Goal: Check status: Check status

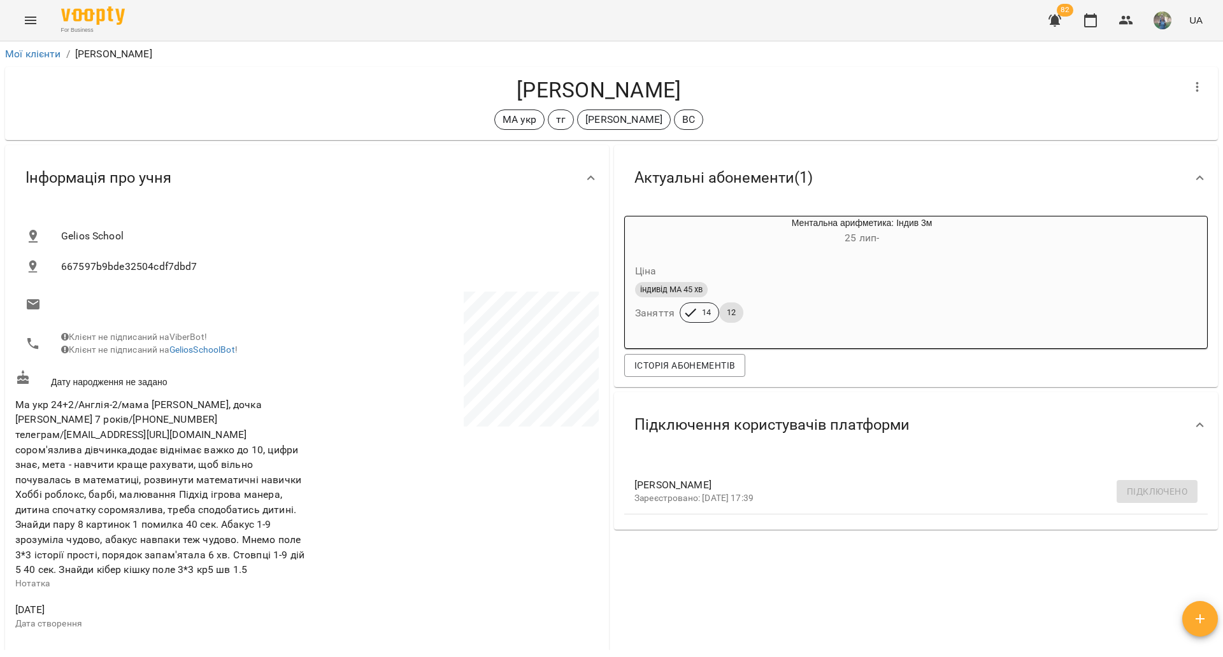
scroll to position [478, 0]
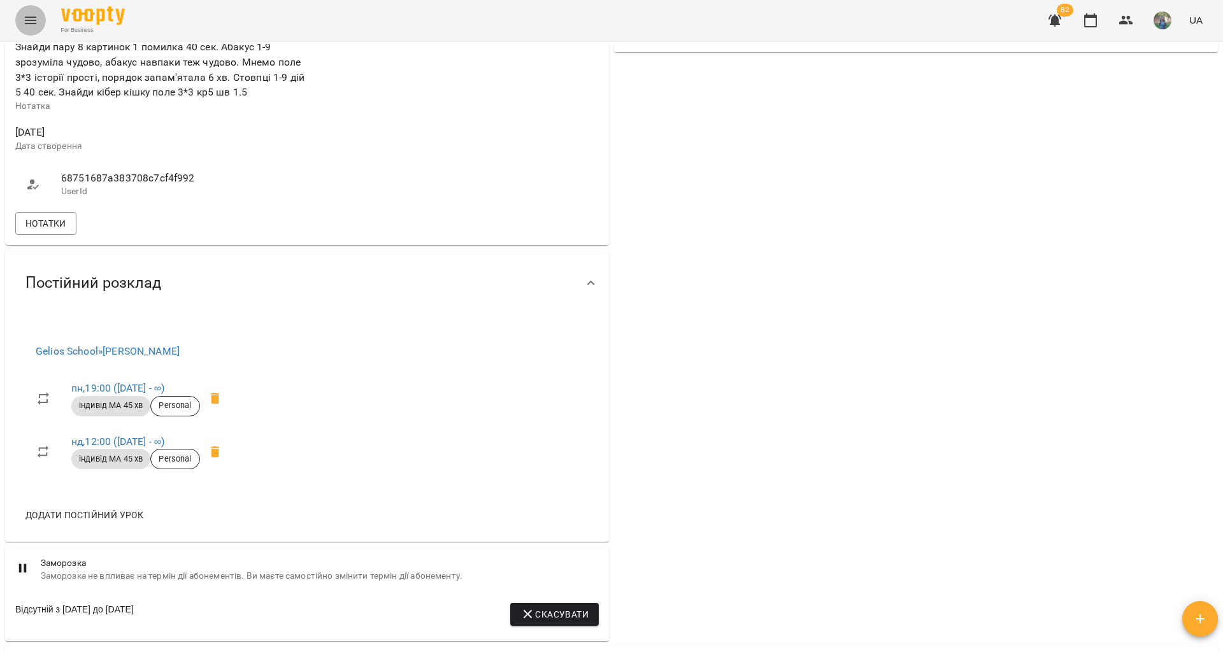
click at [38, 20] on button "Menu" at bounding box center [30, 20] width 31 height 31
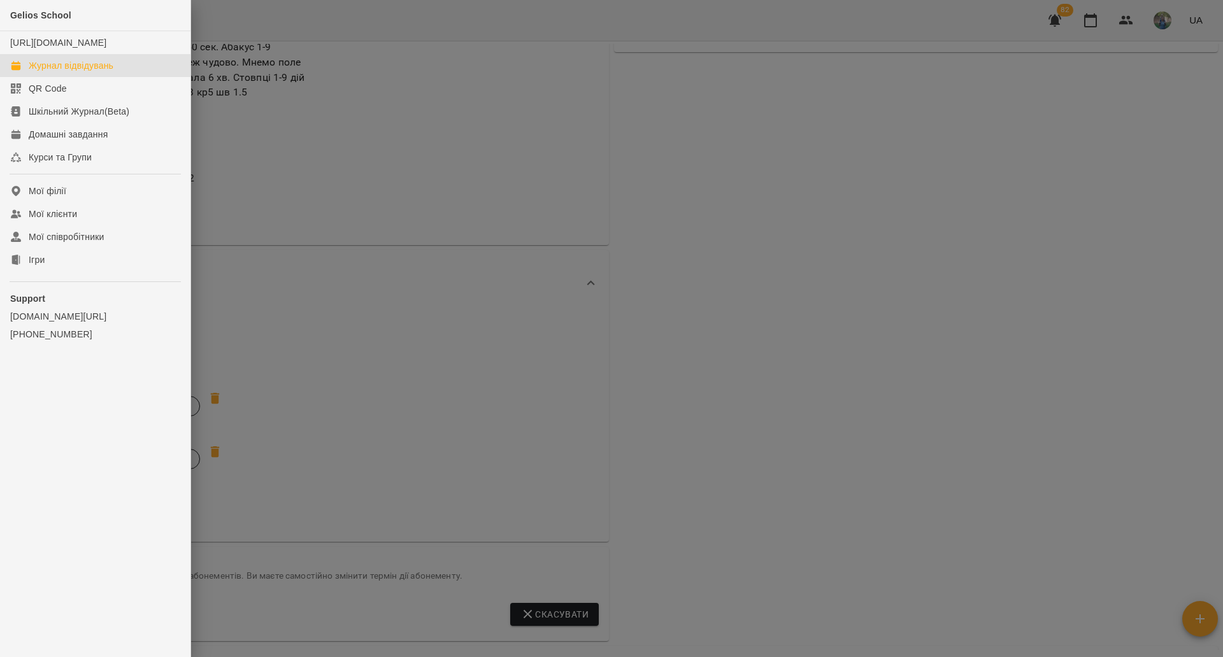
click at [52, 72] on div "Журнал відвідувань" at bounding box center [71, 65] width 85 height 13
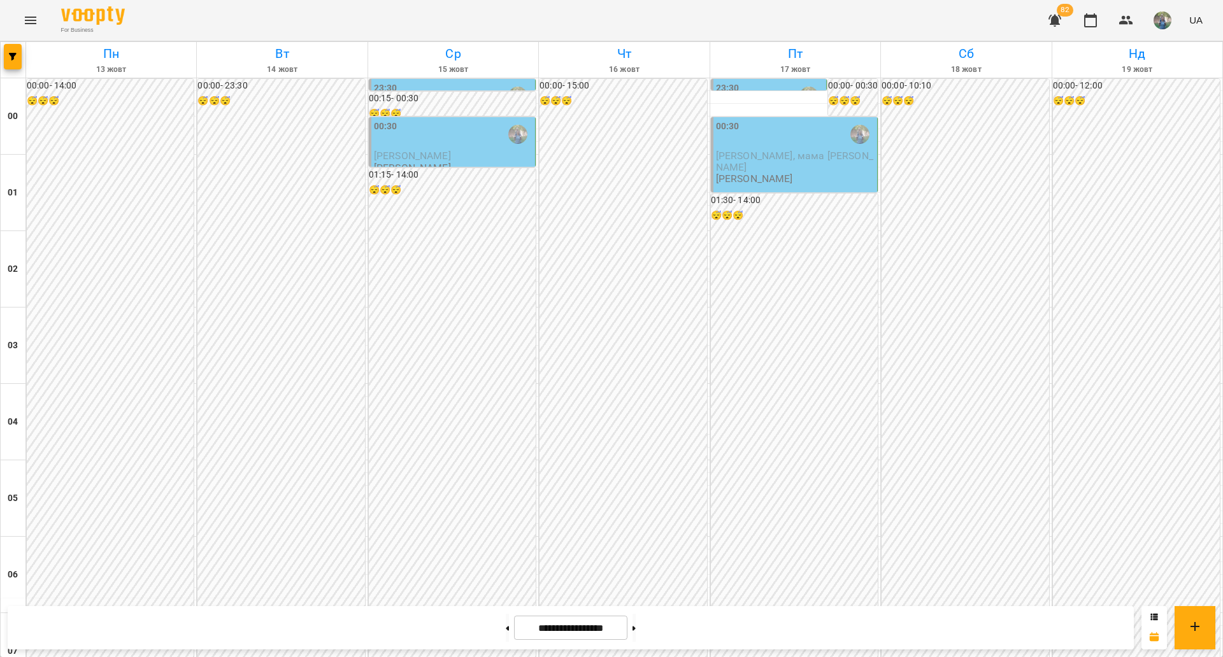
scroll to position [596, 0]
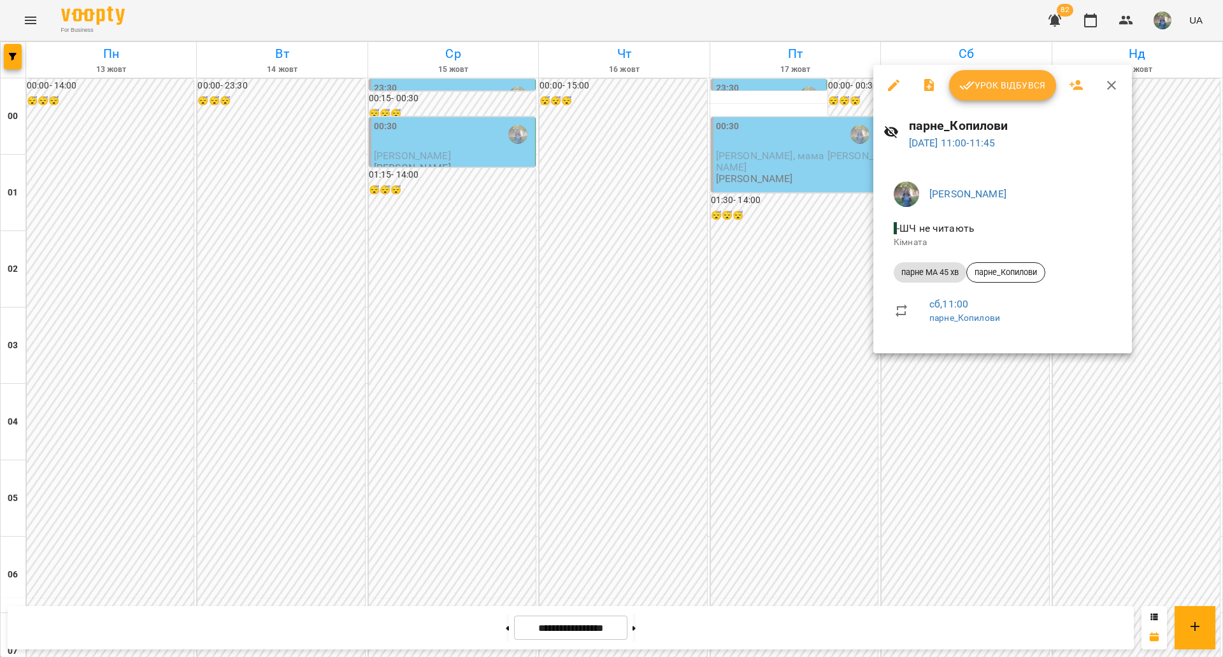
click at [893, 83] on icon "button" at bounding box center [893, 85] width 15 height 15
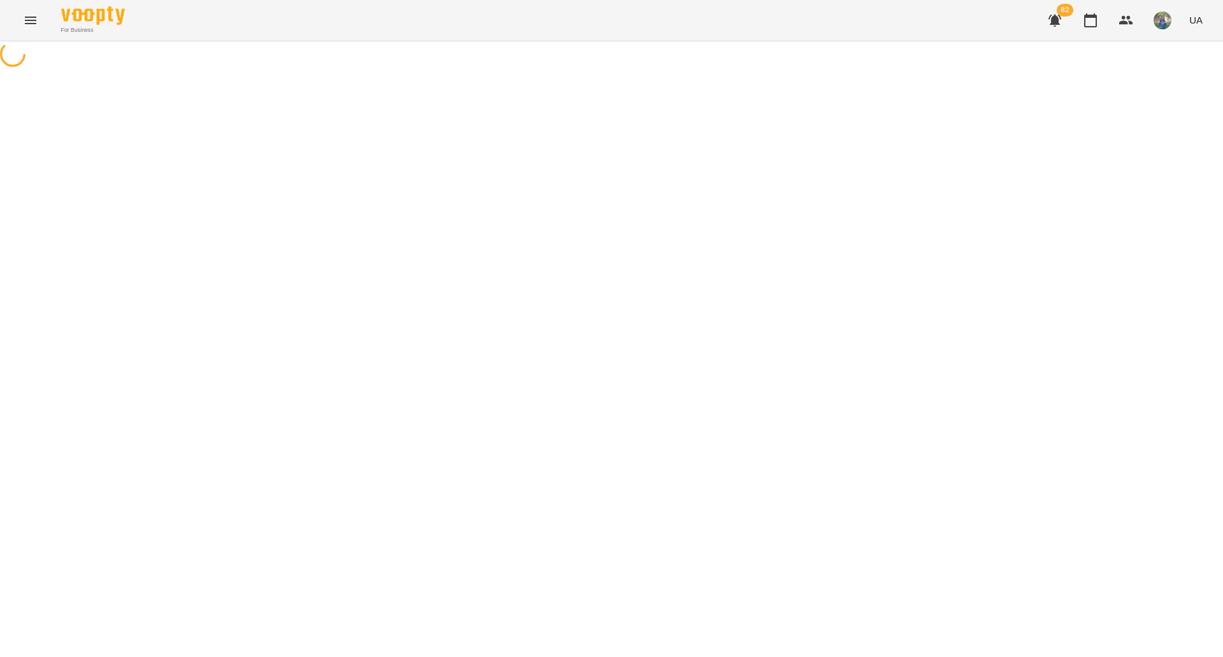
select select "**********"
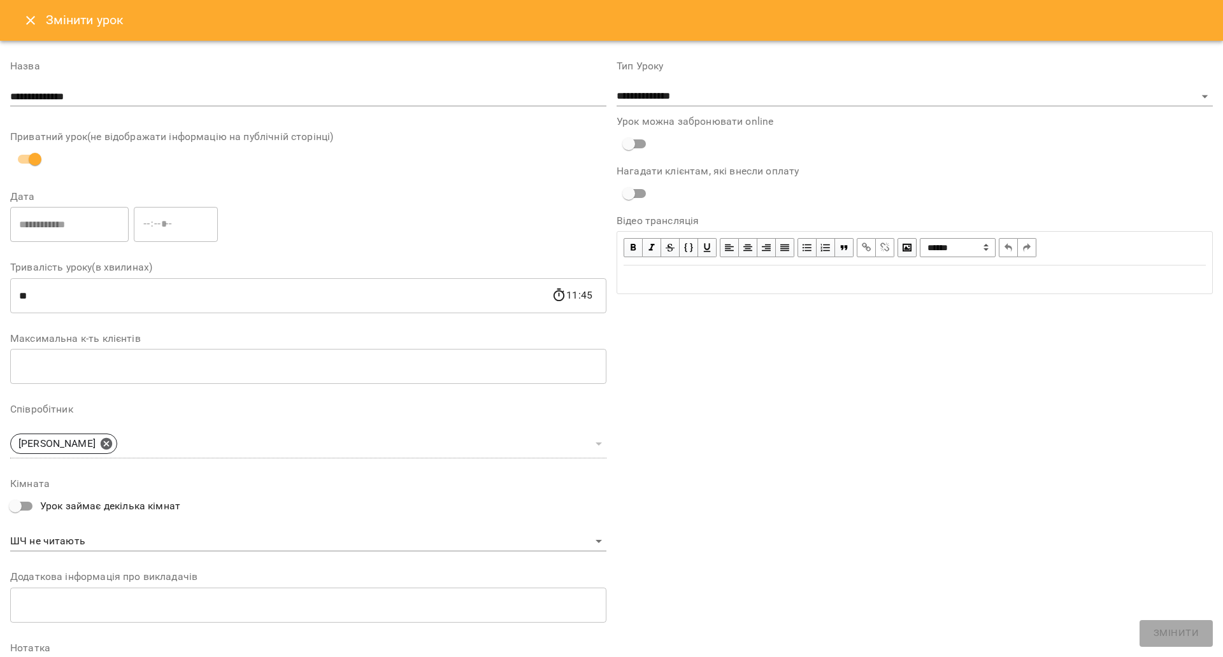
click at [30, 30] on button "Close" at bounding box center [30, 20] width 31 height 31
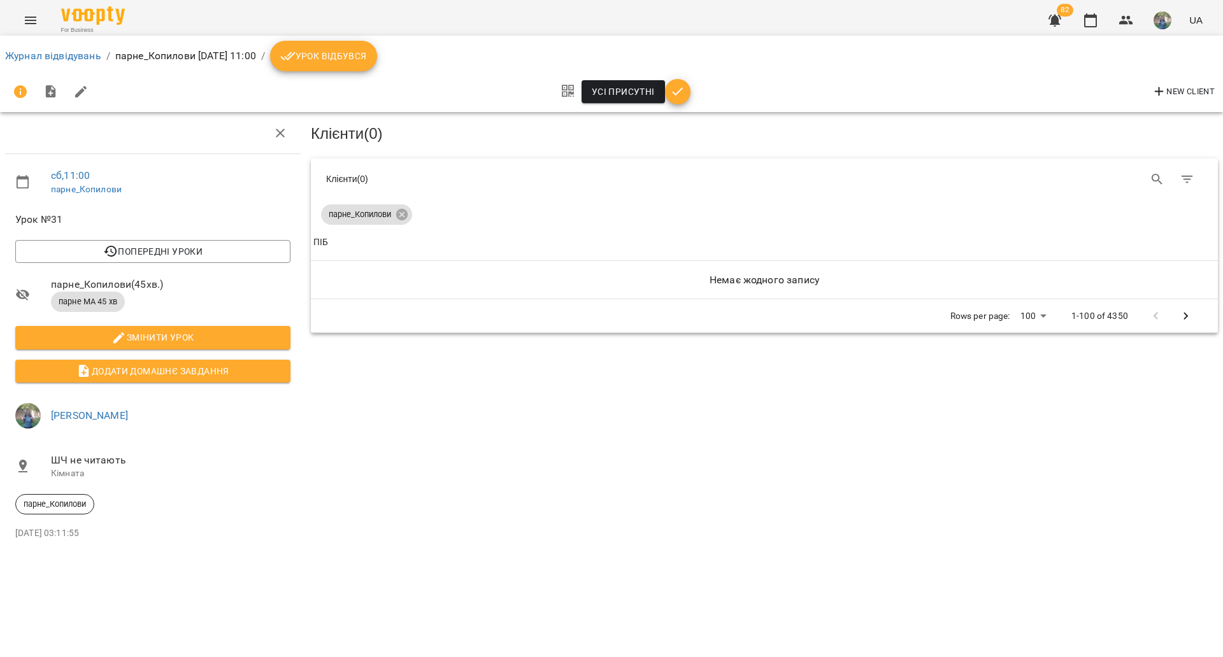
click at [19, 27] on button "Menu" at bounding box center [30, 20] width 31 height 31
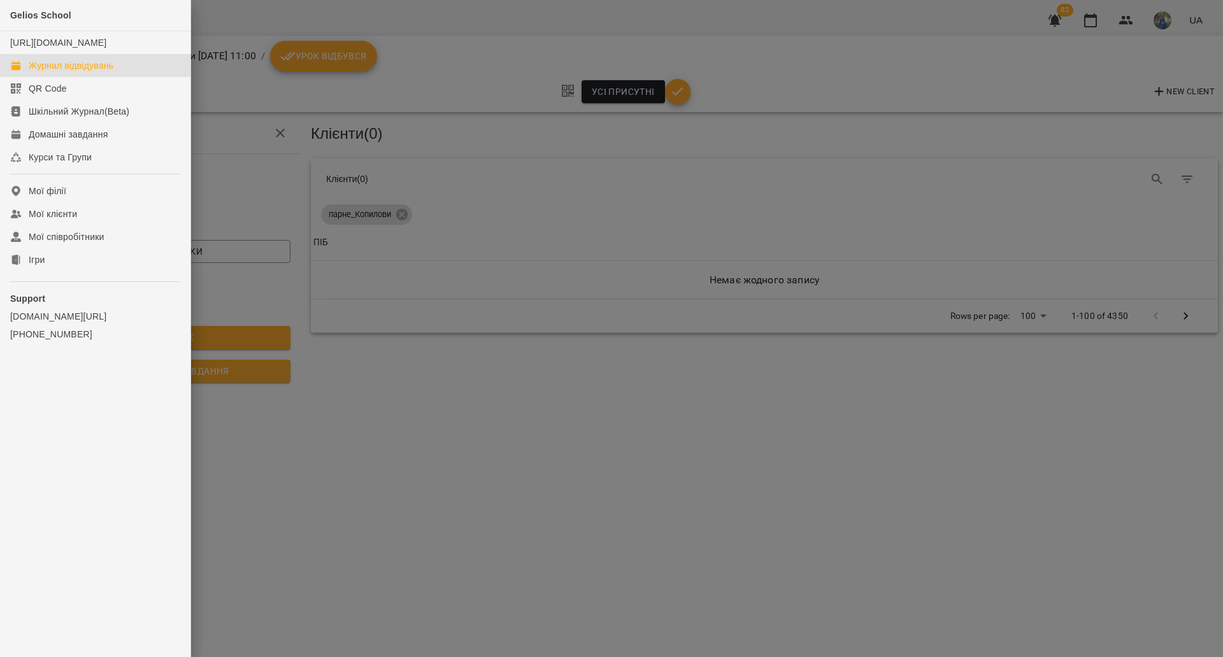
click at [45, 72] on div "Журнал відвідувань" at bounding box center [71, 65] width 85 height 13
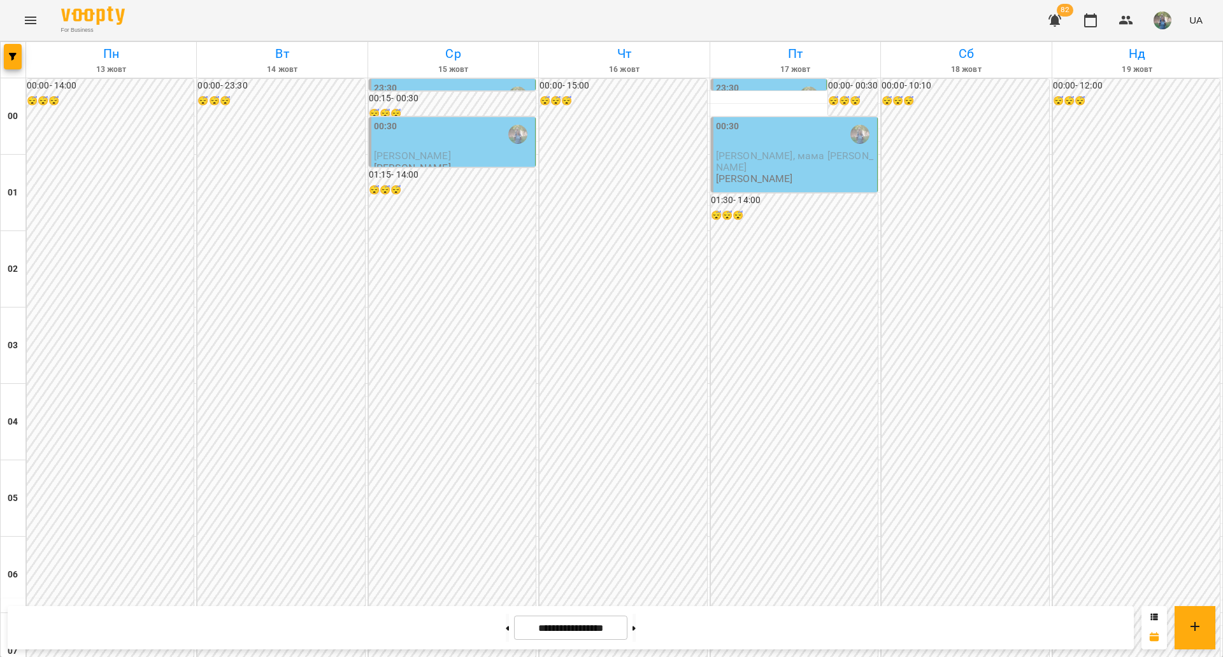
scroll to position [1312, 0]
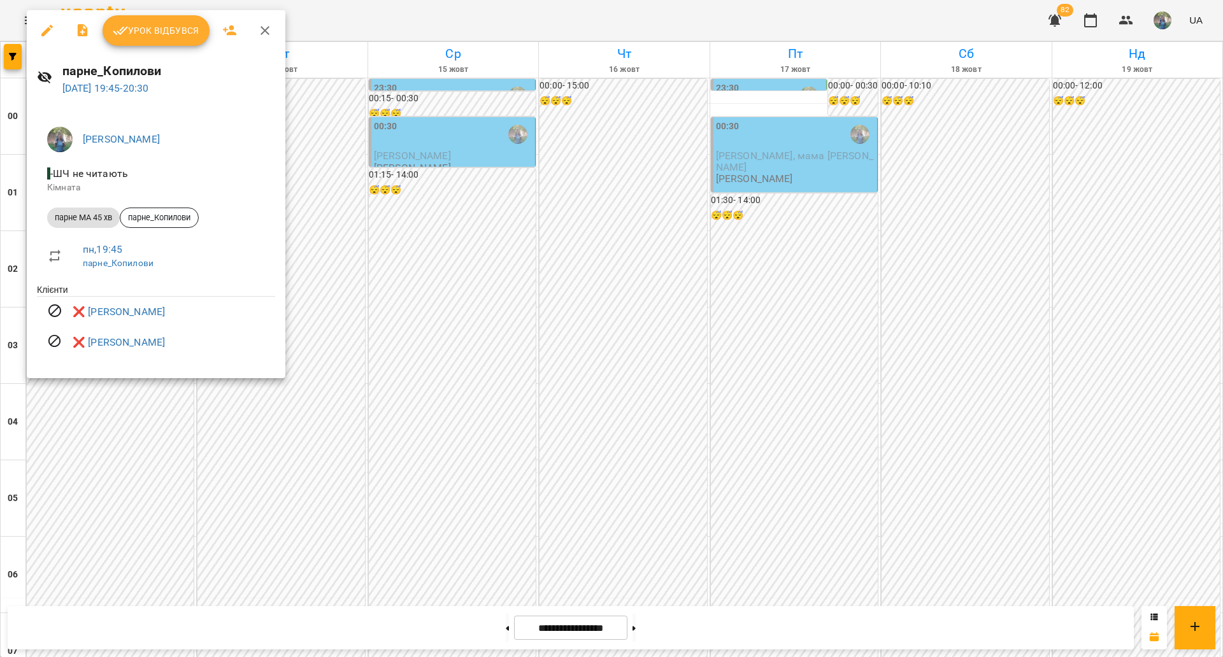
click at [460, 295] on div at bounding box center [611, 328] width 1223 height 657
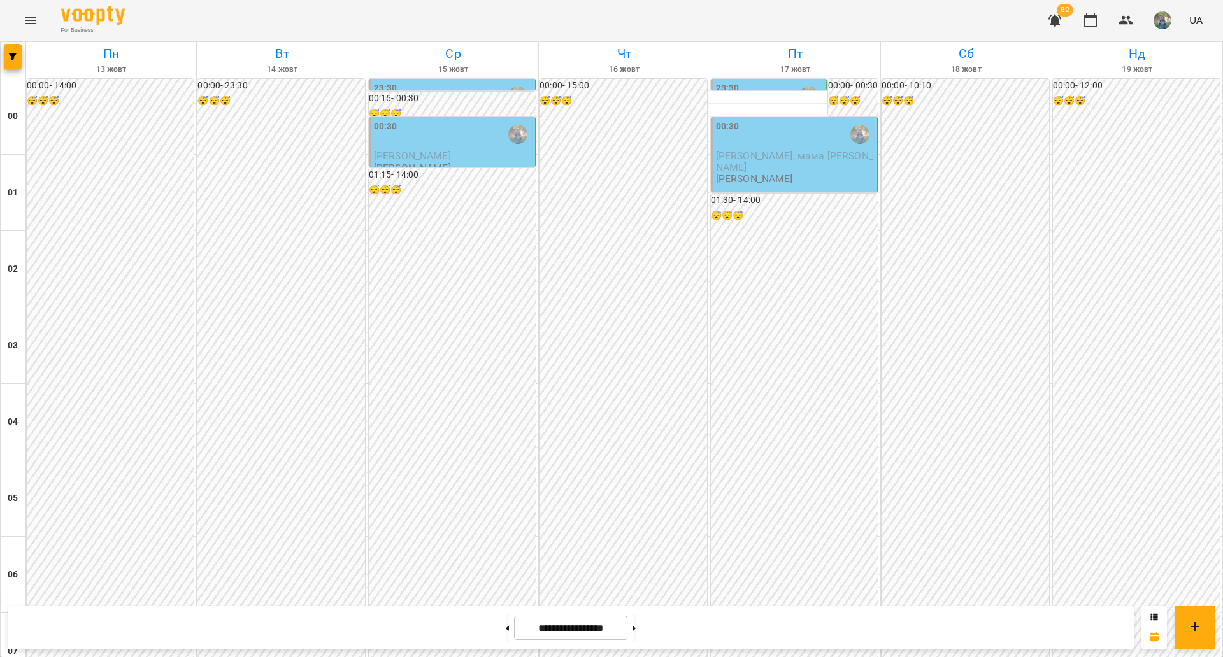
scroll to position [596, 0]
